Goal: Information Seeking & Learning: Learn about a topic

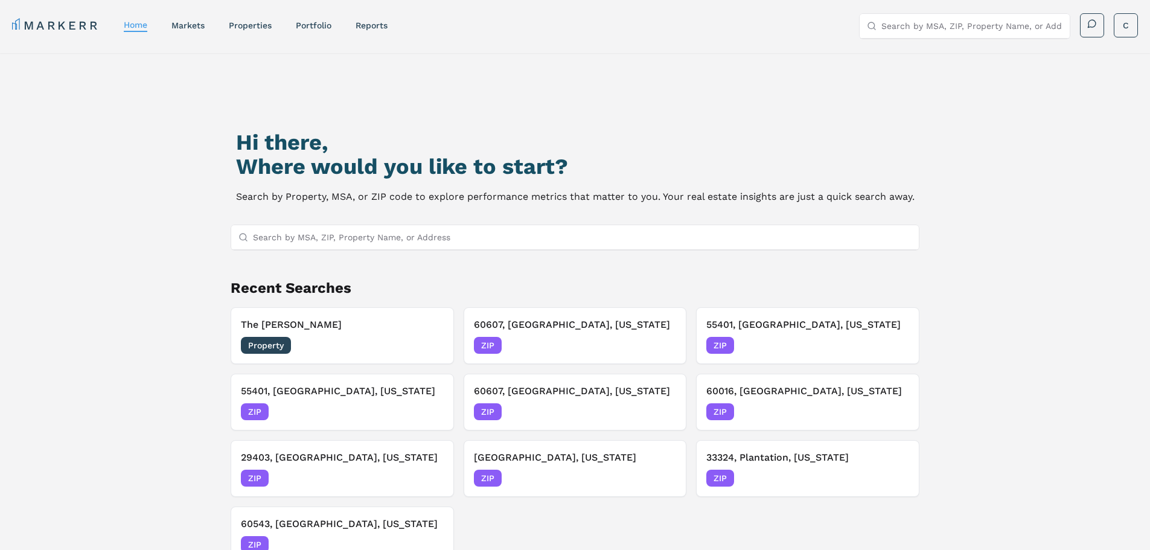
click at [351, 237] on input "Search by MSA, ZIP, Property Name, or Address" at bounding box center [582, 237] width 659 height 24
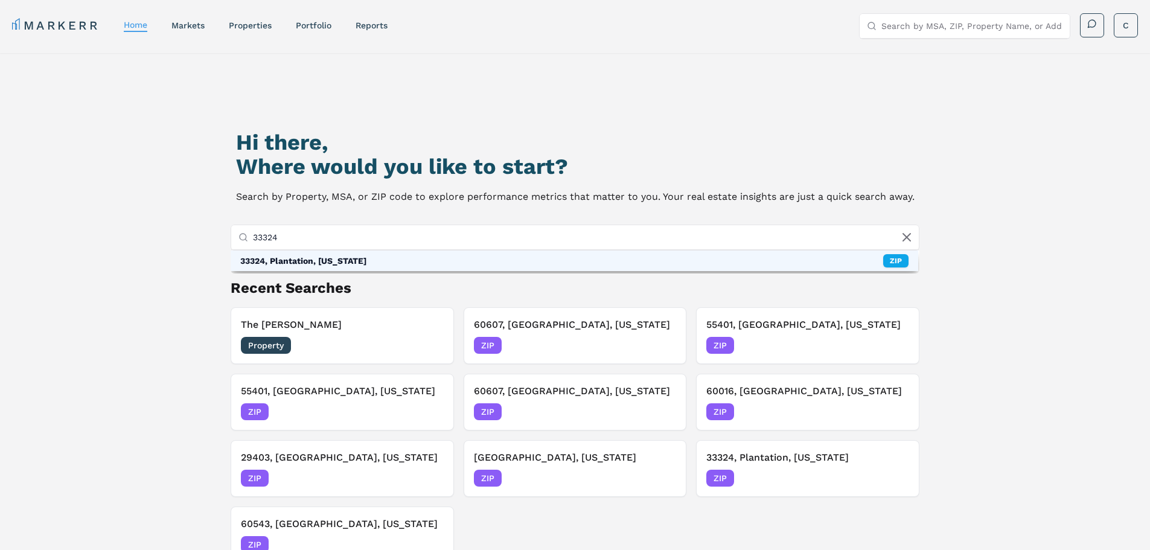
type input "33324"
click at [298, 260] on div "33324, Plantation, [US_STATE]" at bounding box center [303, 261] width 126 height 12
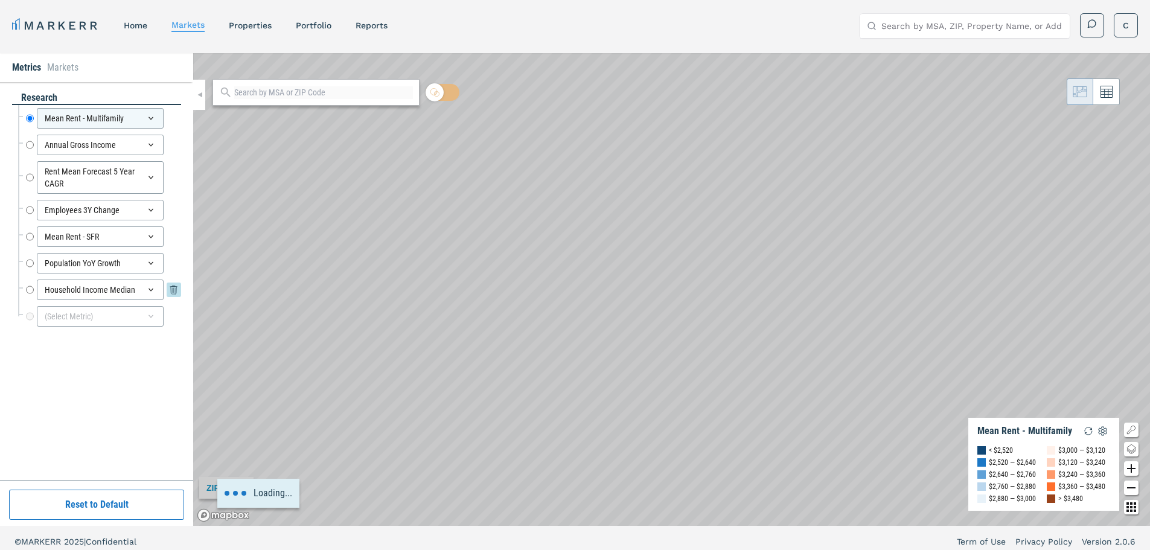
click at [31, 293] on input "Household Income Median" at bounding box center [30, 290] width 8 height 21
radio input "false"
radio input "true"
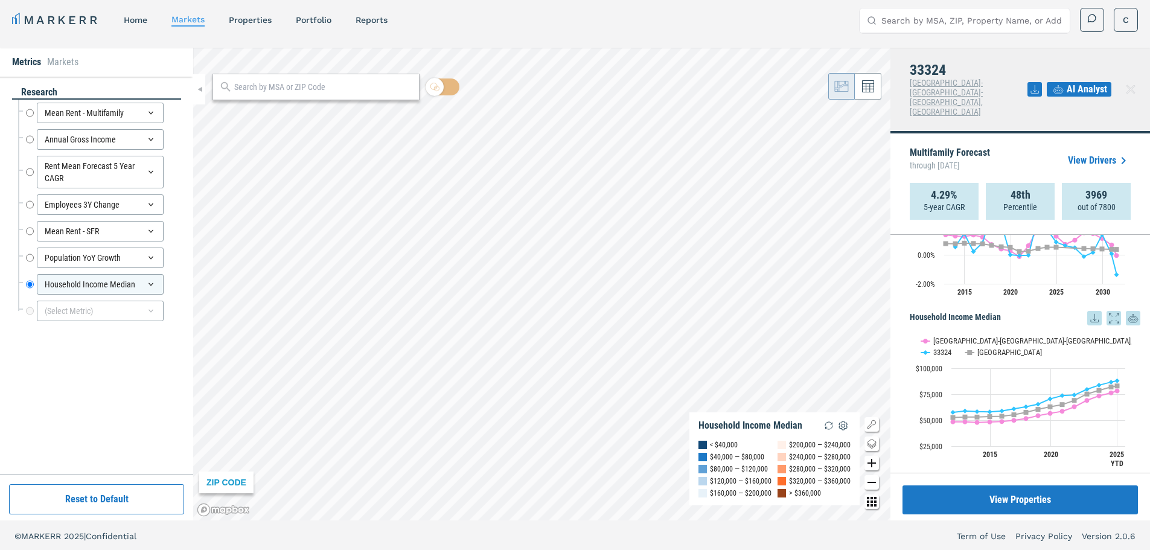
scroll to position [7, 0]
